Goal: Task Accomplishment & Management: Manage account settings

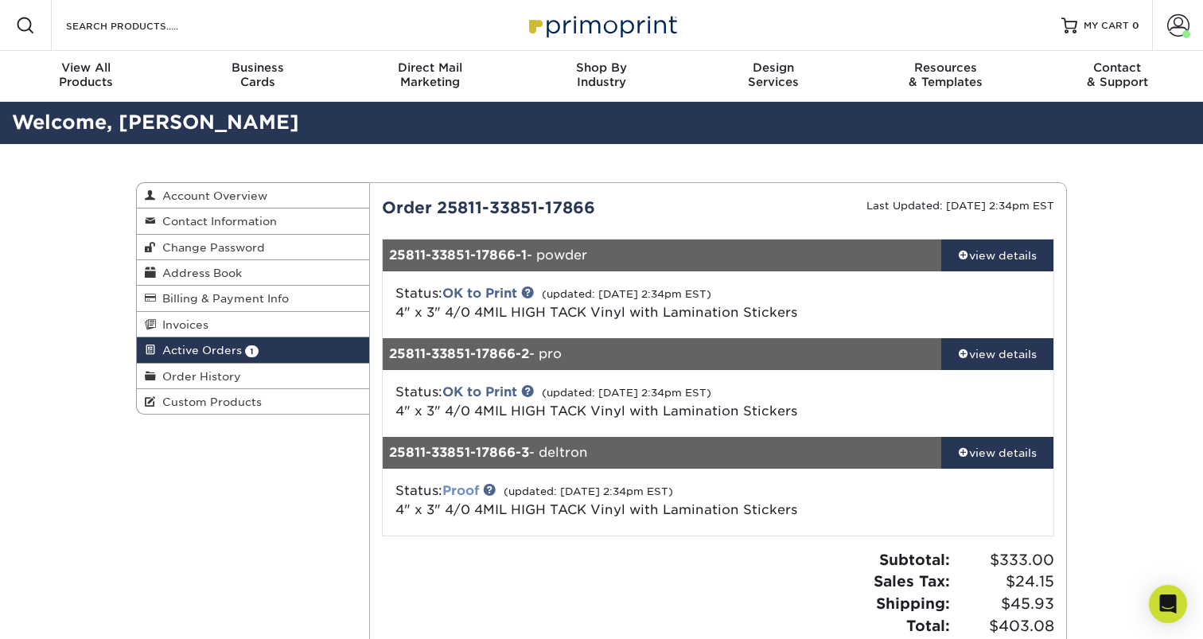
click at [468, 493] on link "Proof" at bounding box center [460, 490] width 37 height 15
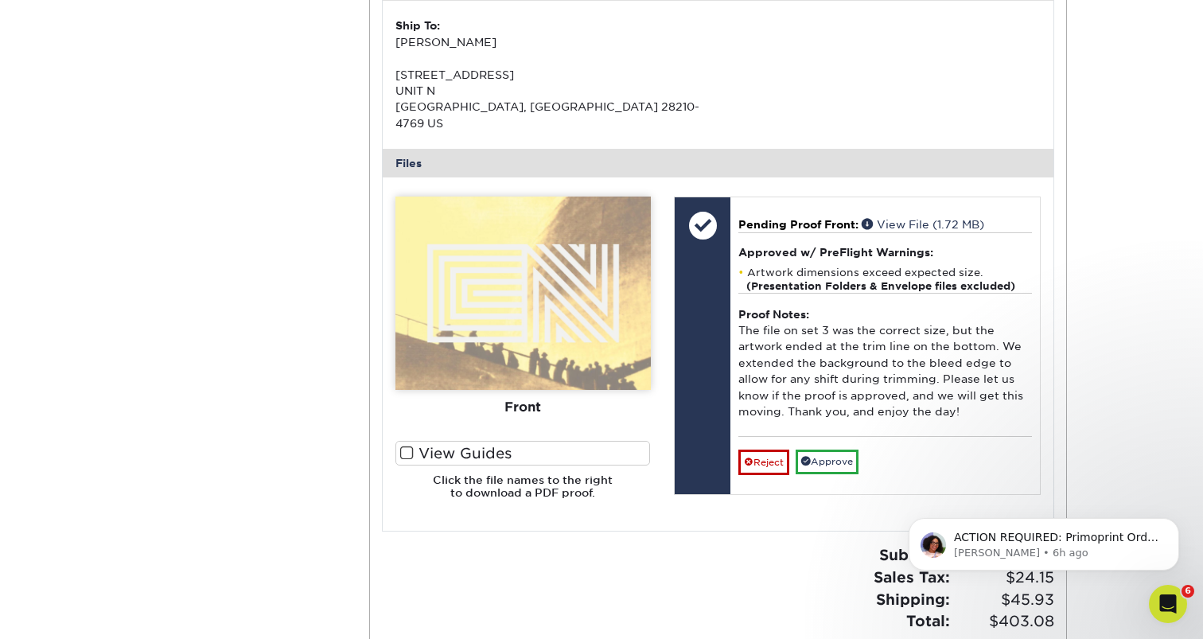
click at [417, 441] on label "View Guides" at bounding box center [522, 453] width 255 height 25
click at [0, 0] on input "View Guides" at bounding box center [0, 0] width 0 height 0
click at [400, 445] on span at bounding box center [407, 452] width 14 height 15
click at [0, 0] on input "View Guides" at bounding box center [0, 0] width 0 height 0
click at [414, 441] on label "View Guides" at bounding box center [522, 453] width 255 height 25
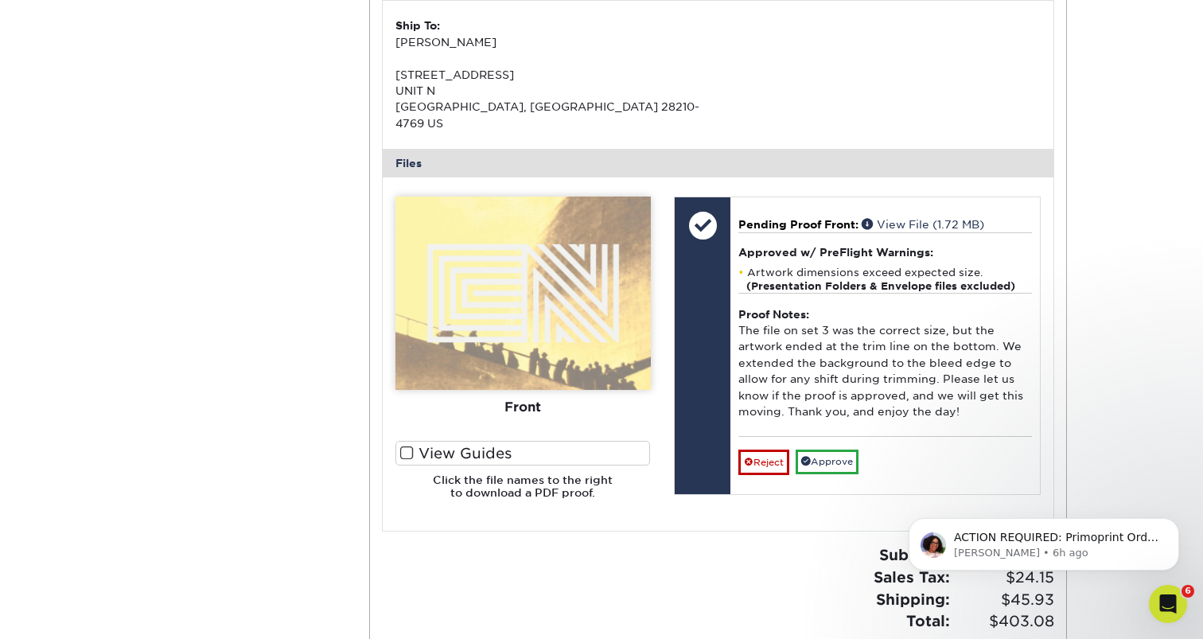
click at [0, 0] on input "View Guides" at bounding box center [0, 0] width 0 height 0
click at [414, 441] on label "View Guides" at bounding box center [522, 453] width 255 height 25
click at [0, 0] on input "View Guides" at bounding box center [0, 0] width 0 height 0
click at [414, 441] on label "View Guides" at bounding box center [522, 453] width 255 height 25
click at [0, 0] on input "View Guides" at bounding box center [0, 0] width 0 height 0
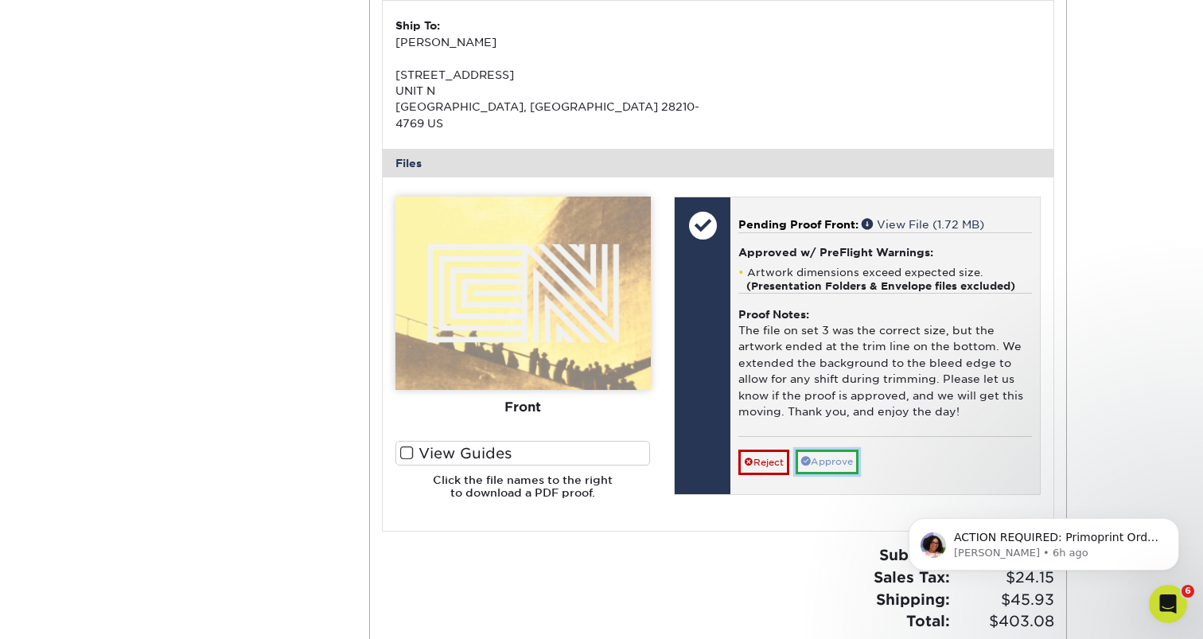
click at [834, 449] on link "Approve" at bounding box center [826, 461] width 63 height 25
